Goal: Find specific page/section: Find specific page/section

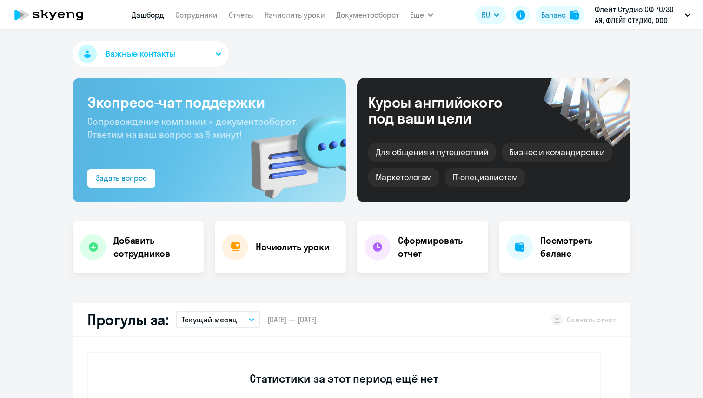
select select "30"
click at [207, 8] on nav "[PERSON_NAME] Отчеты Начислить уроки Документооборот" at bounding box center [265, 15] width 267 height 19
click at [208, 15] on link "Сотрудники" at bounding box center [196, 14] width 42 height 9
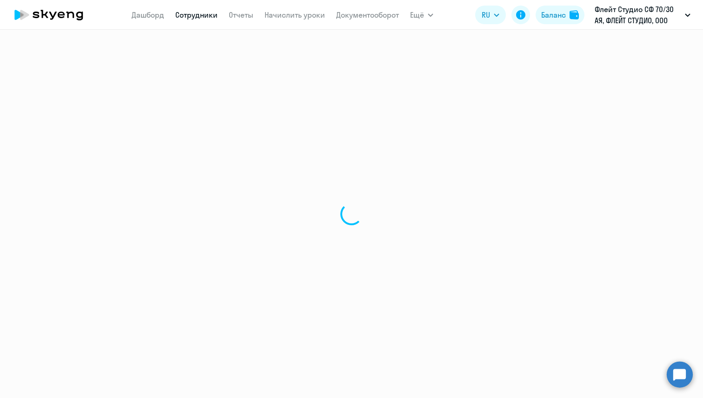
select select "30"
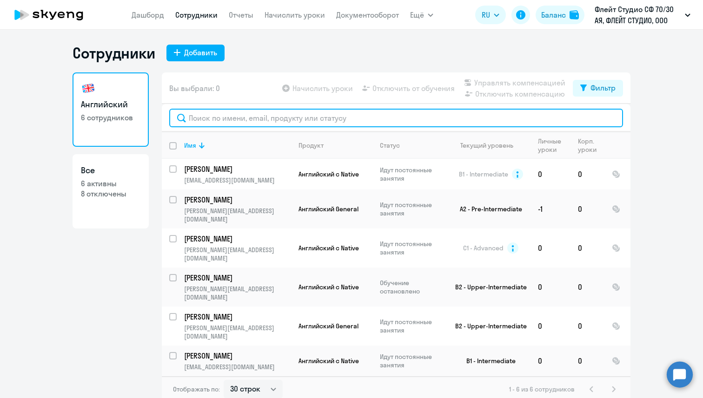
click at [230, 120] on input "text" at bounding box center [396, 118] width 454 height 19
paste input "e.dampilova@fluytstudio.net"
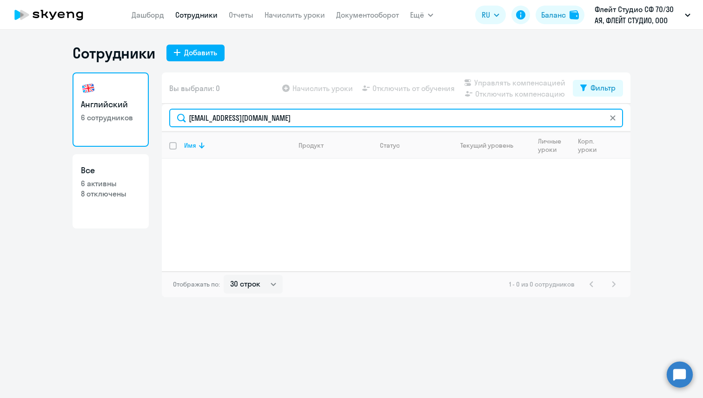
drag, startPoint x: 300, startPoint y: 114, endPoint x: 189, endPoint y: 116, distance: 111.2
click at [189, 116] on input "e.dampilova@fluytstudio.net" at bounding box center [396, 118] width 454 height 19
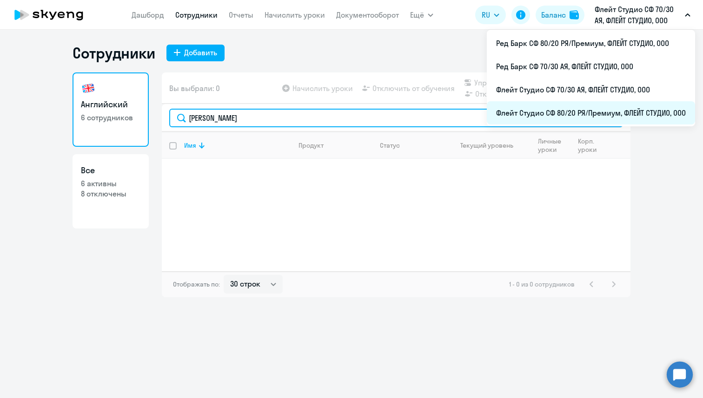
type input "Дампилова"
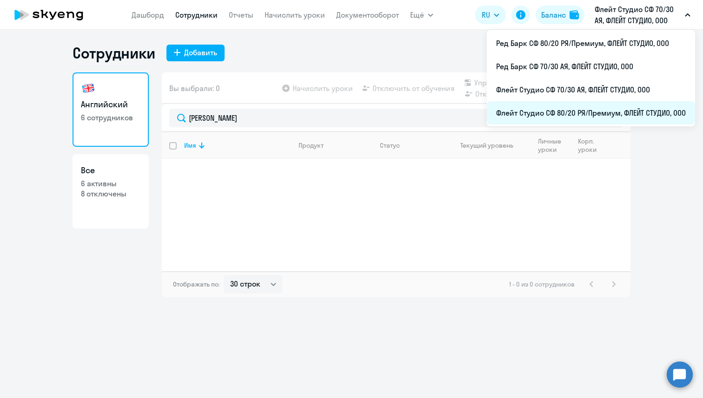
click at [597, 104] on li "Флейт Студио СФ 80/20 РЯ/Премиум, ФЛЕЙТ СТУДИО, ООО" at bounding box center [591, 112] width 208 height 23
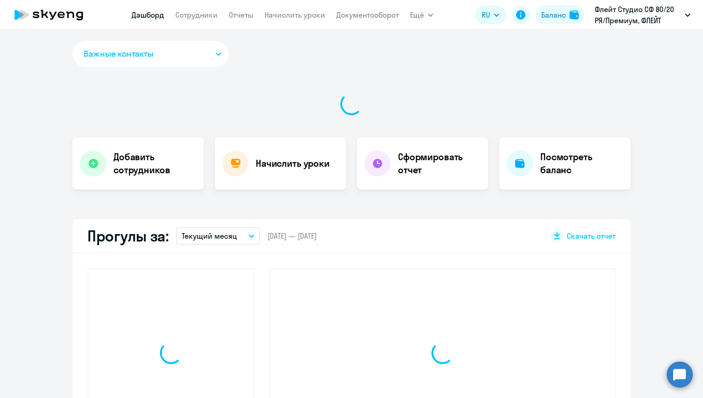
click at [197, 15] on link "Сотрудники" at bounding box center [196, 14] width 42 height 9
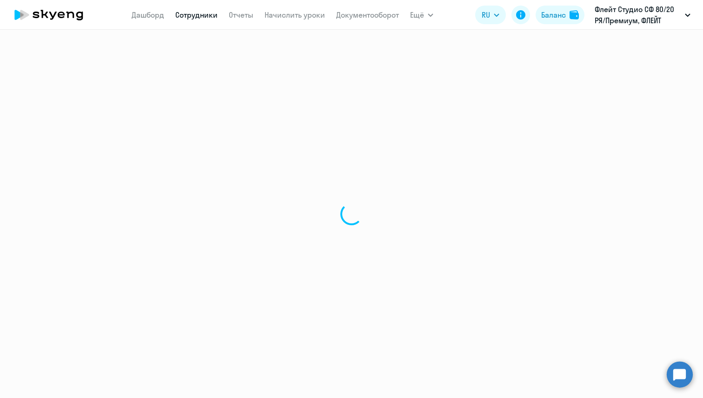
select select "30"
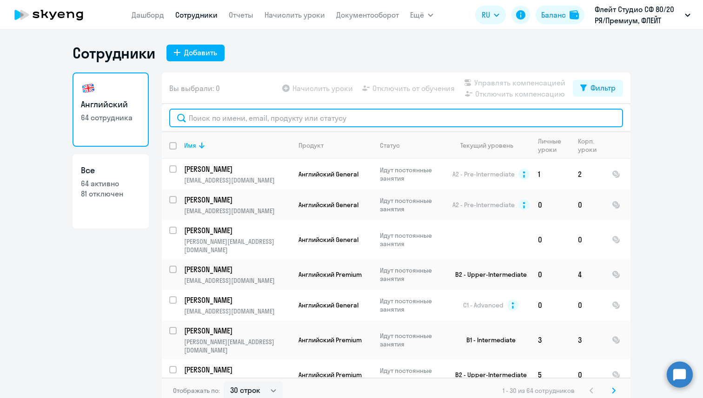
click at [193, 119] on input "text" at bounding box center [396, 118] width 454 height 19
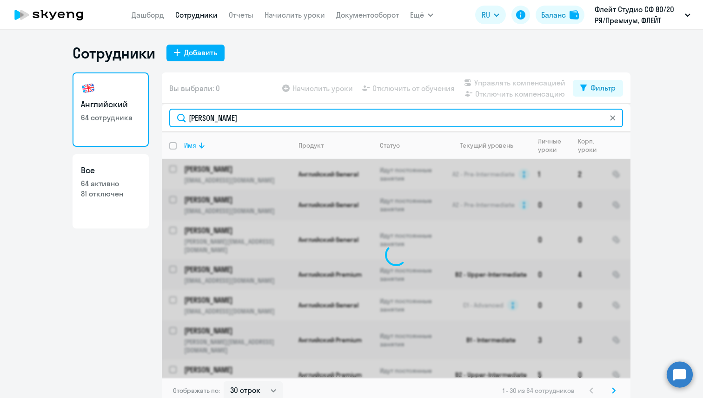
type input "Дампилова"
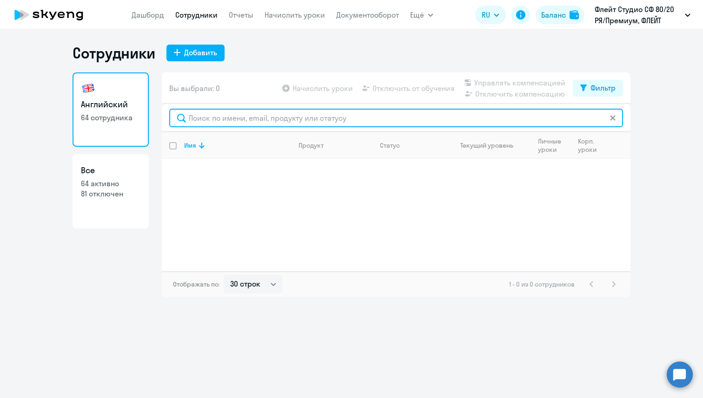
drag, startPoint x: 212, startPoint y: 119, endPoint x: 168, endPoint y: 115, distance: 43.9
click at [168, 115] on div at bounding box center [396, 118] width 469 height 28
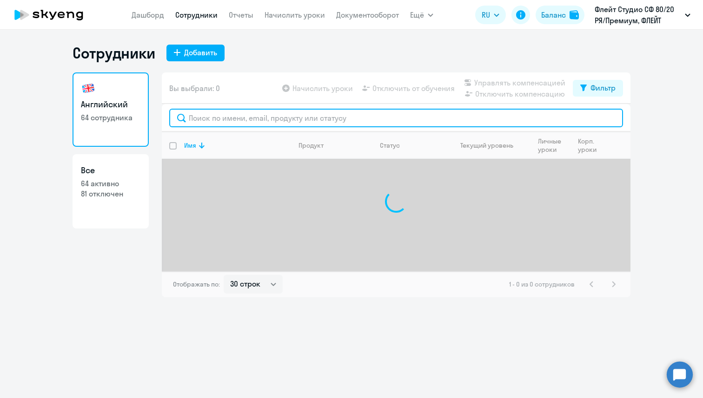
paste input "e.dampilova@fluytstudio.net"
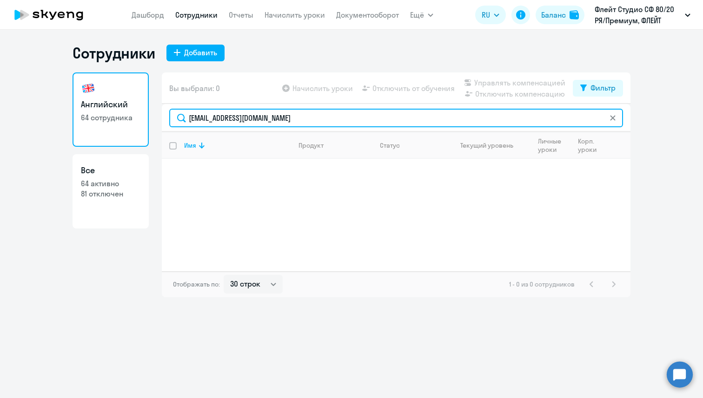
type input "e.dampilova@fluytstudio.net"
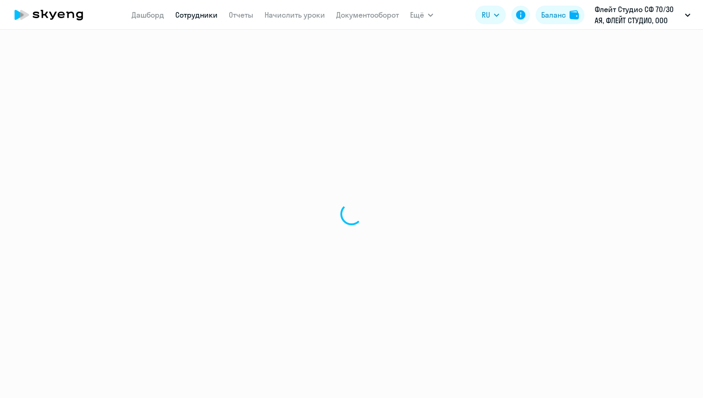
select select "30"
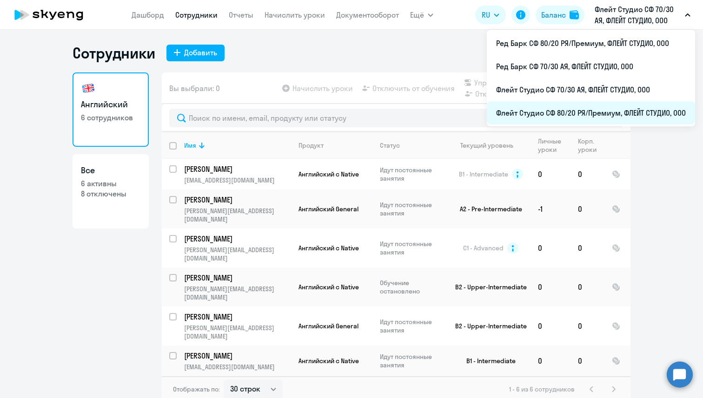
click at [583, 112] on li "Флейт Студио СФ 80/20 РЯ/Премиум, ФЛЕЙТ СТУДИО, ООО" at bounding box center [591, 112] width 208 height 23
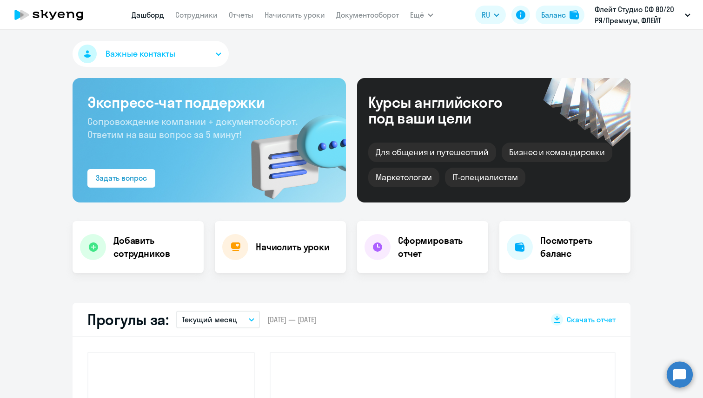
click at [204, 21] on nav "[PERSON_NAME] Отчеты Начислить уроки Документооборот" at bounding box center [265, 15] width 267 height 19
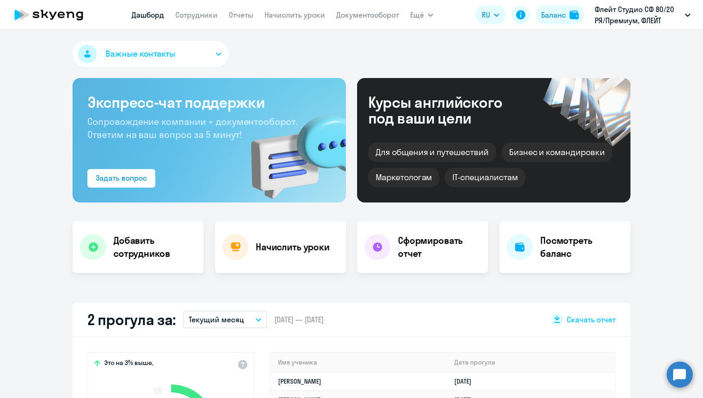
click at [204, 21] on nav "[PERSON_NAME] Отчеты Начислить уроки Документооборот" at bounding box center [265, 15] width 267 height 19
click at [206, 11] on link "Сотрудники" at bounding box center [196, 14] width 42 height 9
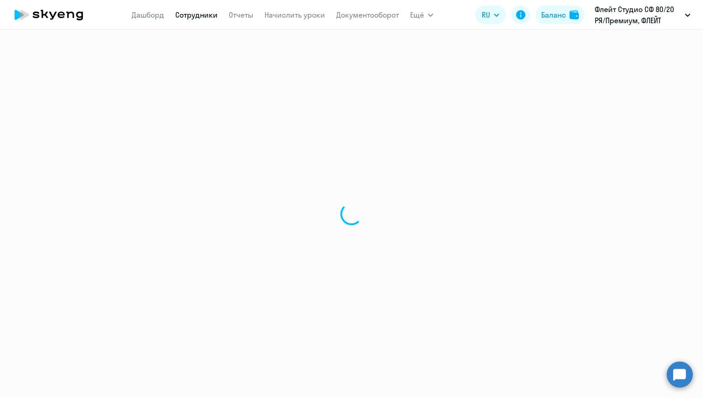
select select "30"
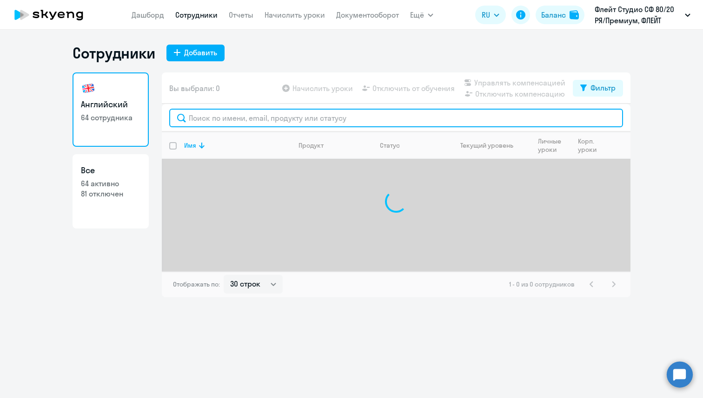
click at [208, 121] on input "text" at bounding box center [396, 118] width 454 height 19
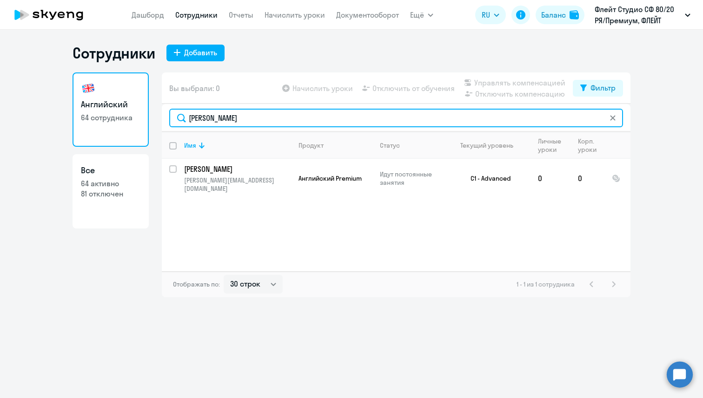
type input "[PERSON_NAME]"
